Goal: Navigation & Orientation: Find specific page/section

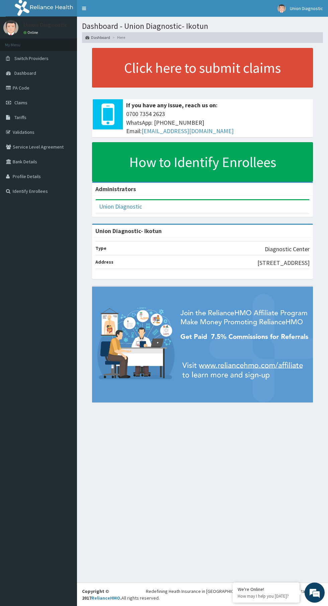
click at [20, 80] on link "Dashboard" at bounding box center [38, 73] width 77 height 15
click at [21, 88] on link "PA Code" at bounding box center [38, 87] width 77 height 15
